Goal: Navigation & Orientation: Find specific page/section

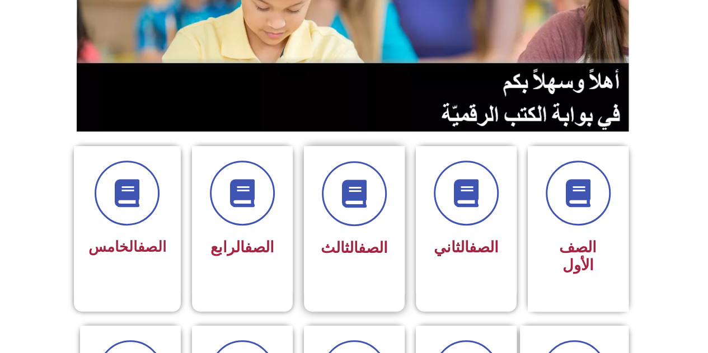
scroll to position [280, 0]
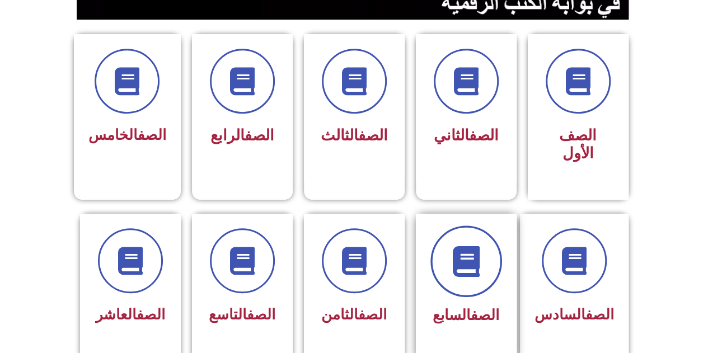
click at [474, 267] on span at bounding box center [467, 262] width 72 height 72
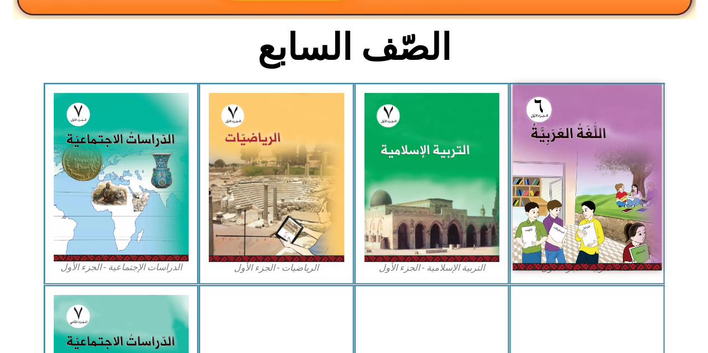
scroll to position [280, 0]
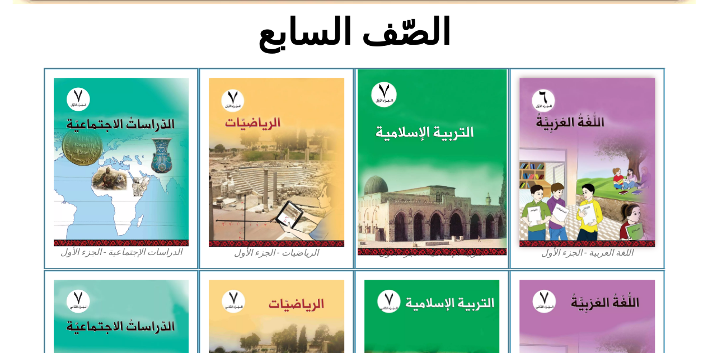
click at [434, 169] on img at bounding box center [431, 162] width 149 height 186
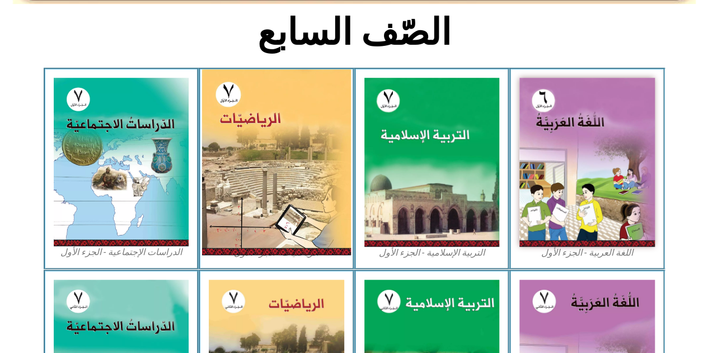
click at [294, 157] on img at bounding box center [276, 162] width 149 height 186
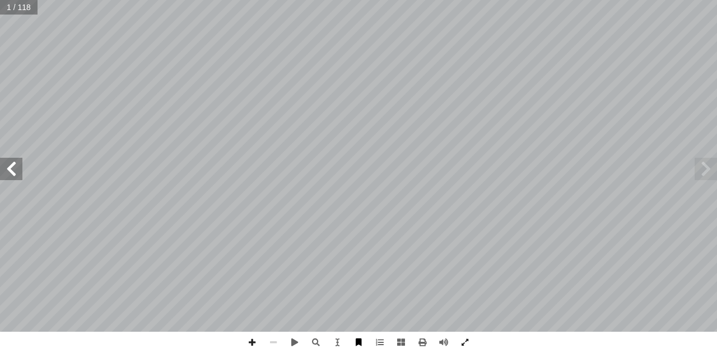
click at [364, 343] on span at bounding box center [358, 342] width 21 height 21
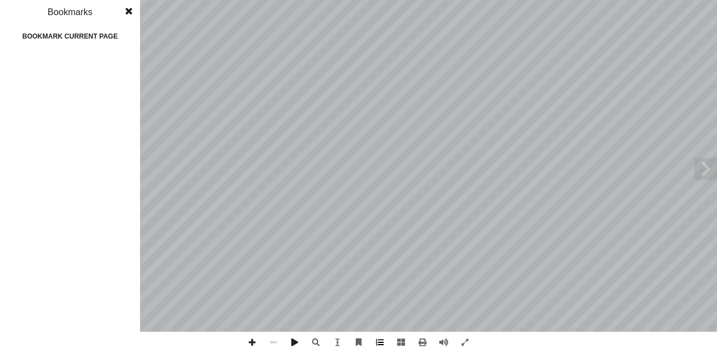
click at [373, 341] on span at bounding box center [379, 342] width 21 height 21
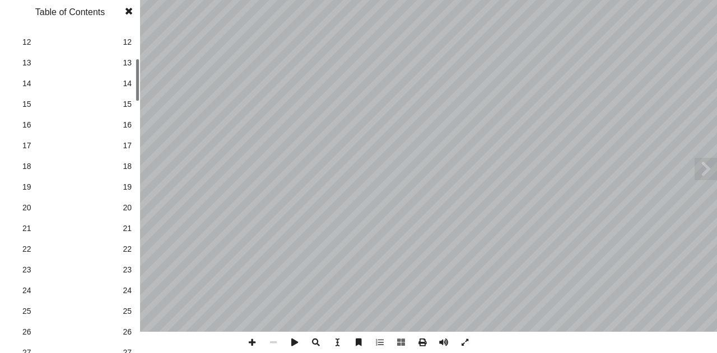
click at [126, 16] on span at bounding box center [129, 11] width 20 height 22
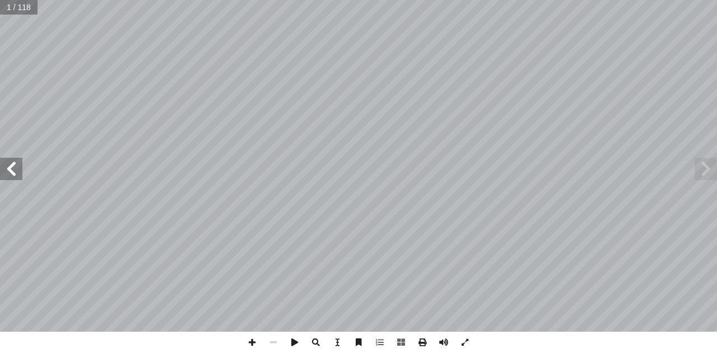
click at [8, 173] on span at bounding box center [11, 169] width 22 height 22
